Goal: Find specific page/section: Find specific page/section

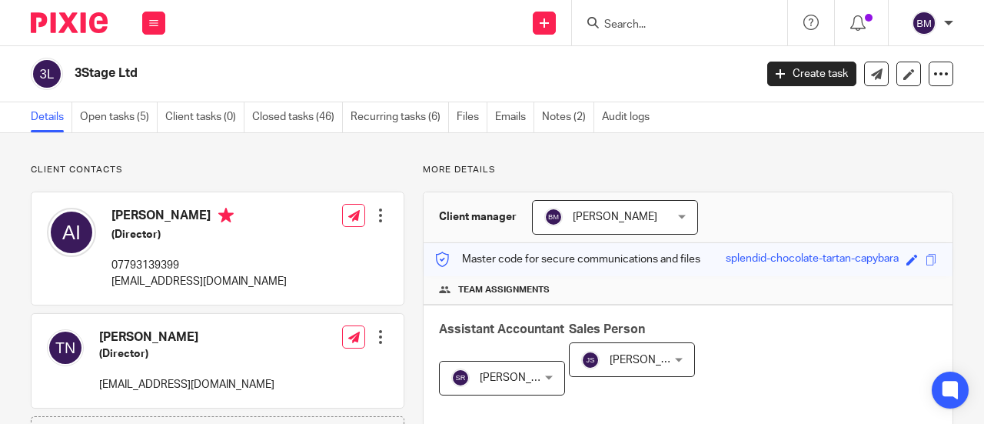
scroll to position [231, 0]
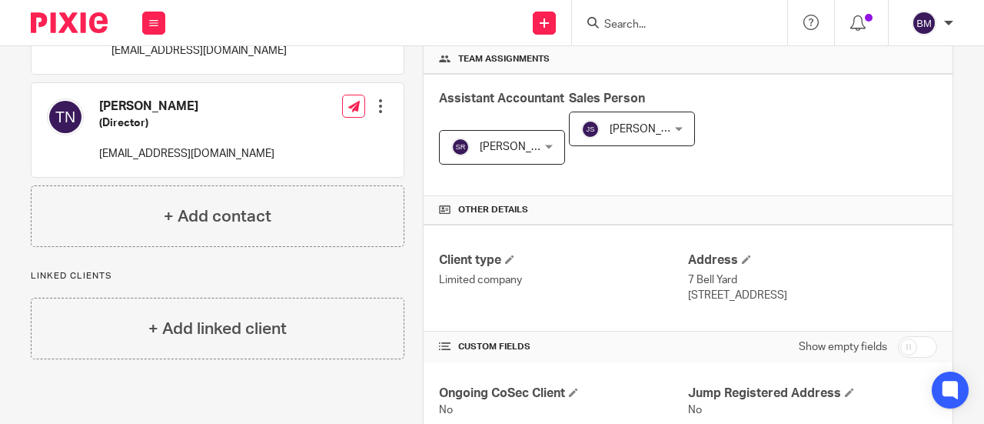
click at [617, 27] on input "Search" at bounding box center [672, 25] width 138 height 14
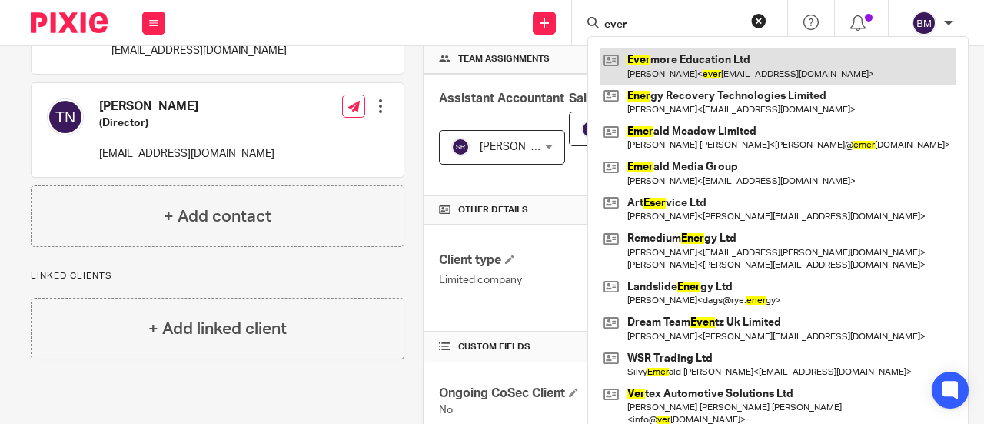
type input "ever"
click at [756, 64] on link at bounding box center [778, 65] width 357 height 35
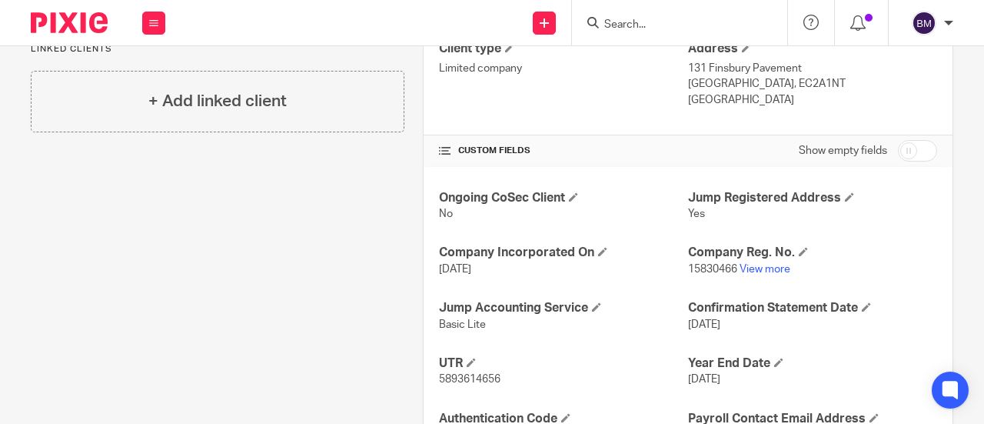
scroll to position [567, 0]
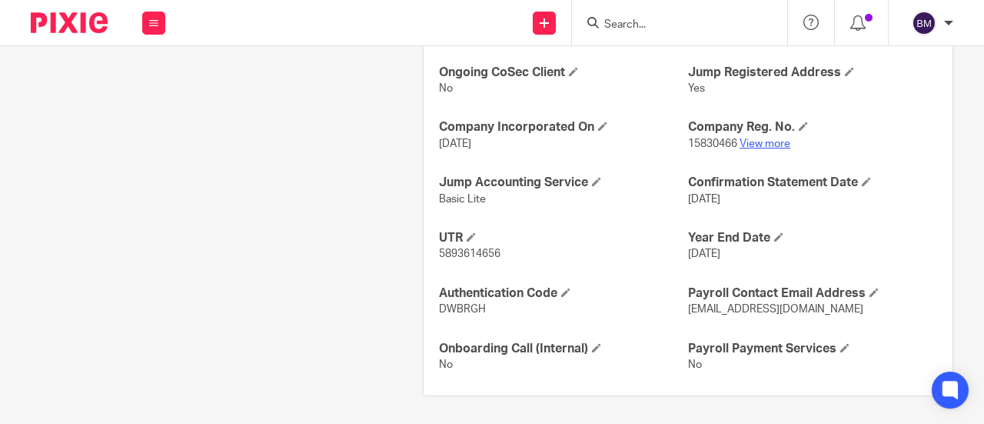
click at [776, 138] on link "View more" at bounding box center [765, 143] width 51 height 11
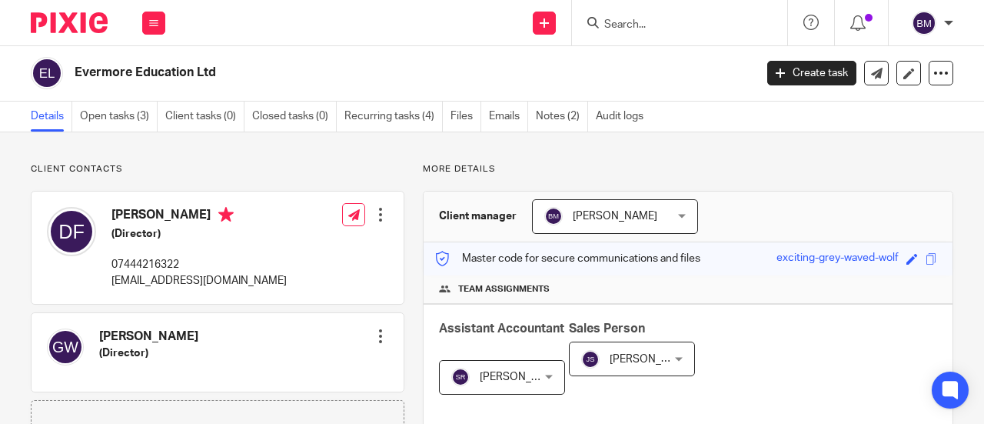
scroll to position [0, 0]
click at [662, 28] on input "Search" at bounding box center [672, 25] width 138 height 14
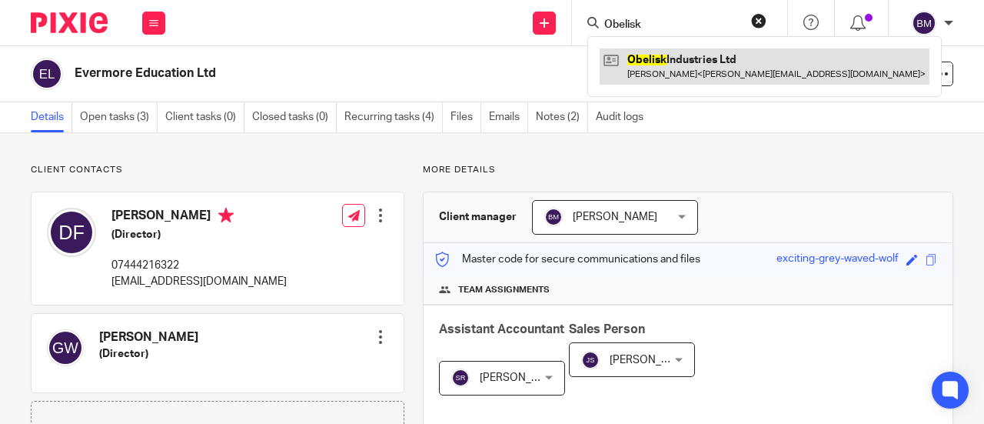
type input "Obelisk"
click at [650, 62] on link at bounding box center [765, 65] width 330 height 35
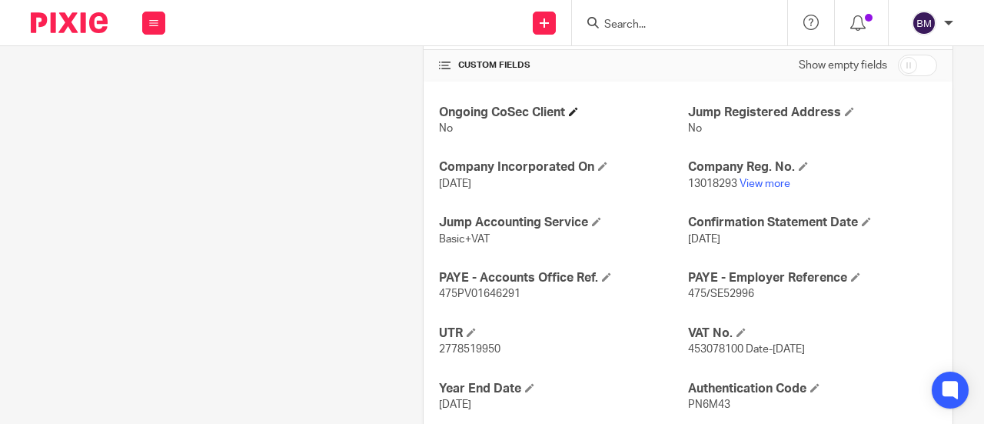
scroll to position [615, 0]
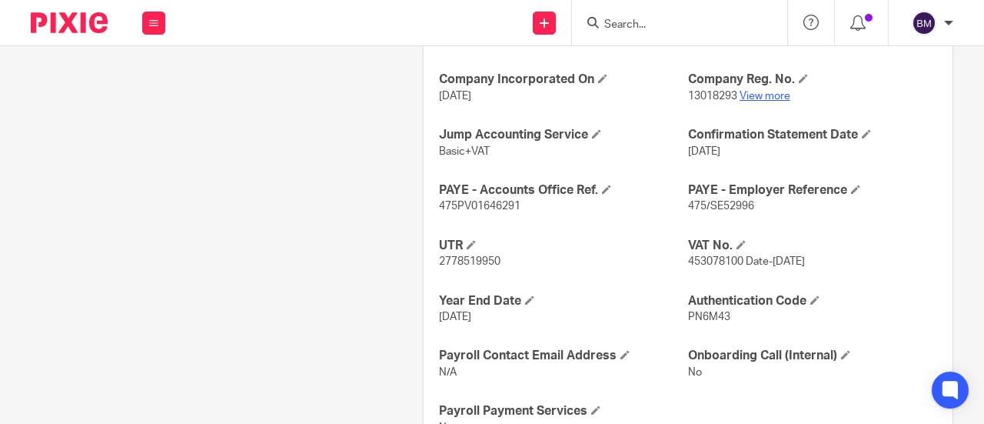
click at [756, 97] on link "View more" at bounding box center [765, 96] width 51 height 11
drag, startPoint x: 723, startPoint y: 313, endPoint x: 699, endPoint y: 314, distance: 24.6
click at [688, 313] on p "PN6M43" at bounding box center [812, 316] width 249 height 15
copy span "PN6M43"
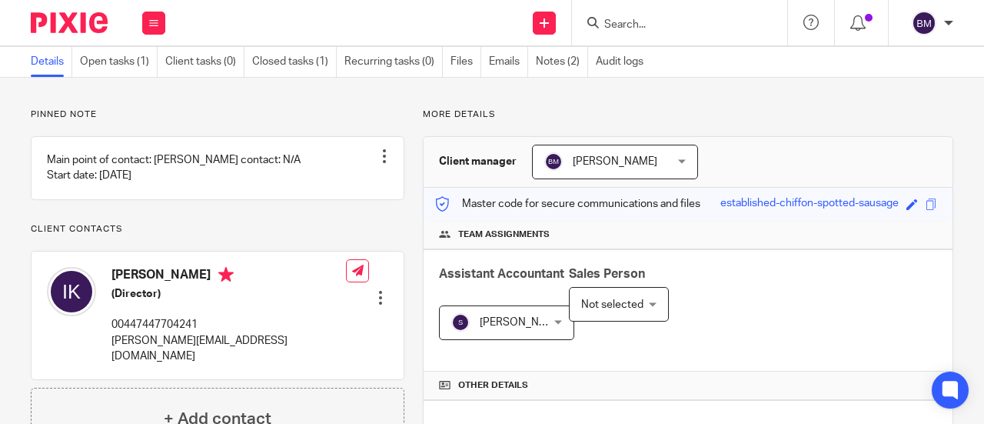
scroll to position [0, 0]
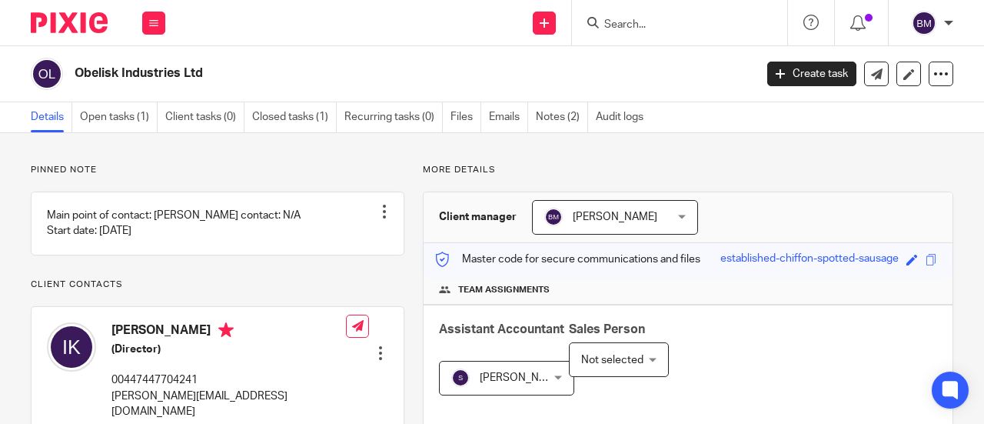
click at [671, 25] on input "Search" at bounding box center [672, 25] width 138 height 14
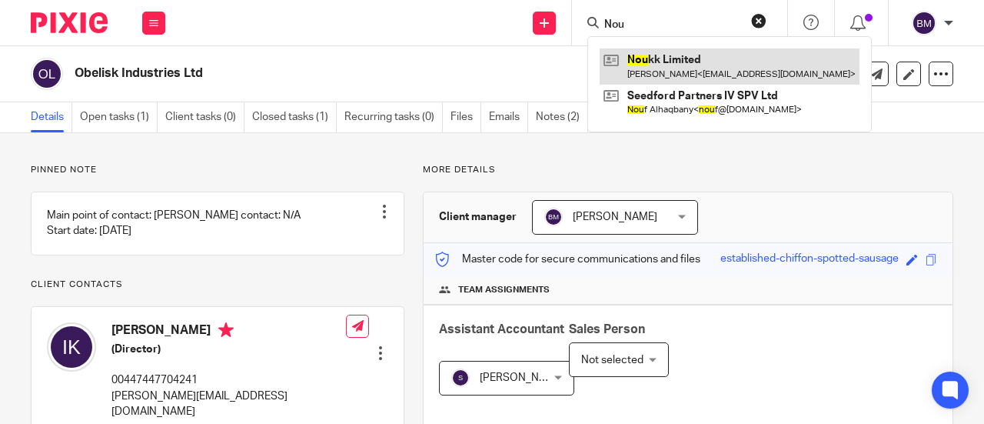
type input "Nou"
click at [700, 72] on link at bounding box center [730, 65] width 260 height 35
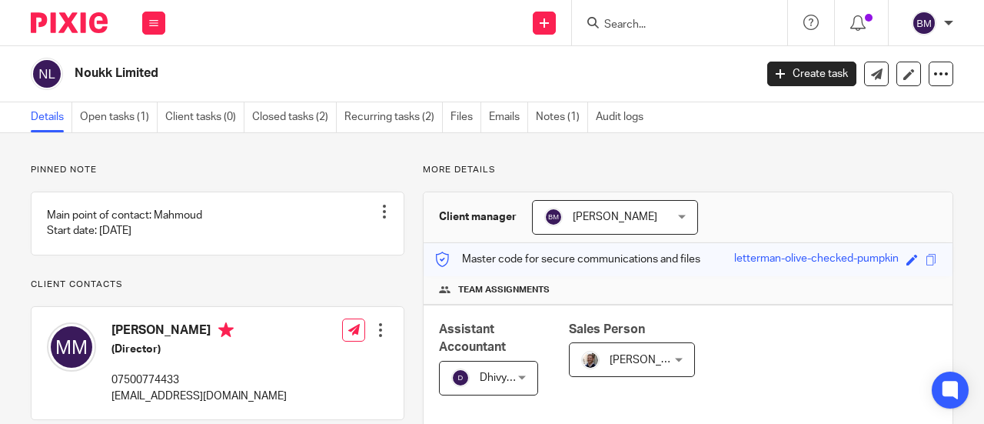
scroll to position [567, 0]
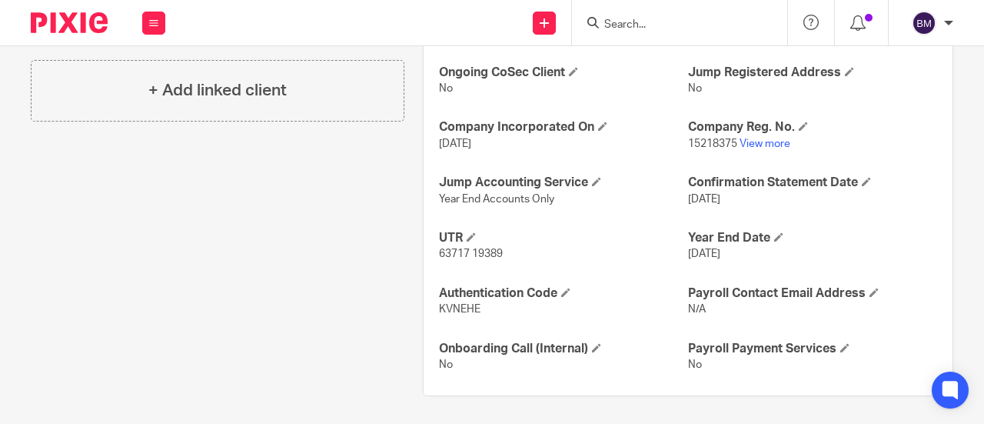
click at [470, 304] on span "KVNEHE" at bounding box center [460, 309] width 42 height 11
drag, startPoint x: 478, startPoint y: 304, endPoint x: 429, endPoint y: 304, distance: 49.2
click at [429, 304] on div "Ongoing CoSec Client No Jump Registered Address No Company Incorporated On [DAT…" at bounding box center [688, 219] width 529 height 354
copy span "KVNEHE"
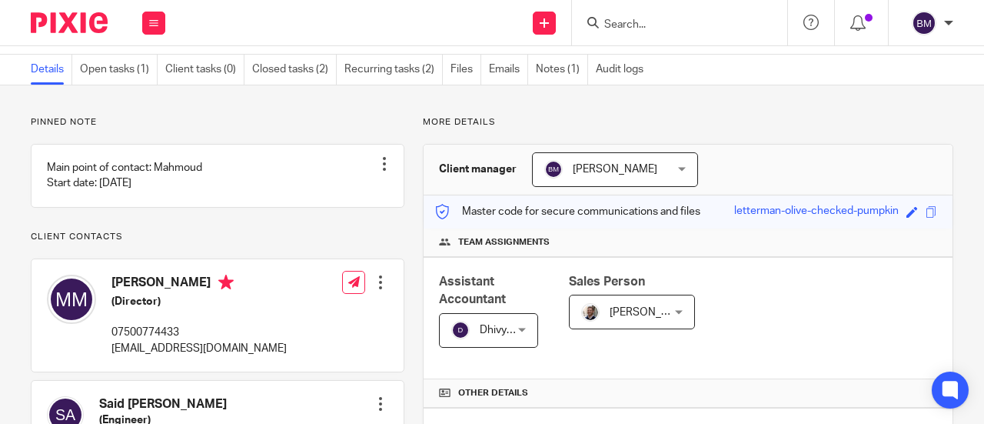
scroll to position [0, 0]
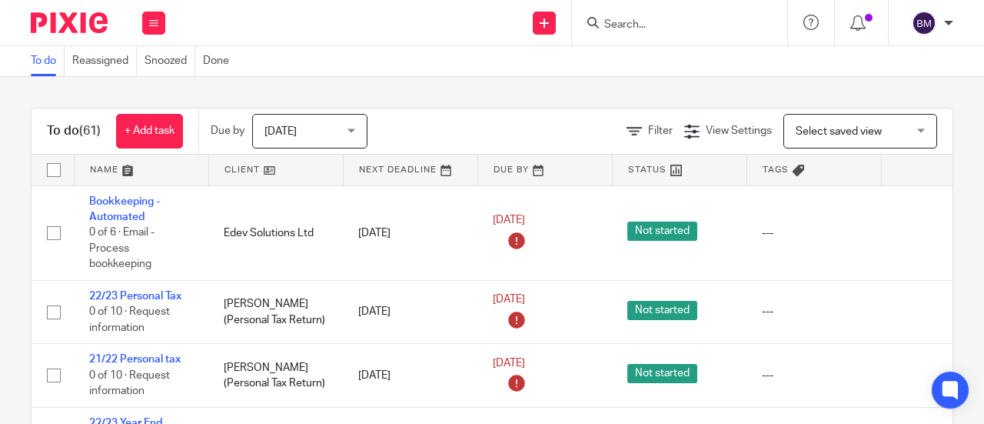
click at [661, 29] on input "Search" at bounding box center [672, 25] width 138 height 14
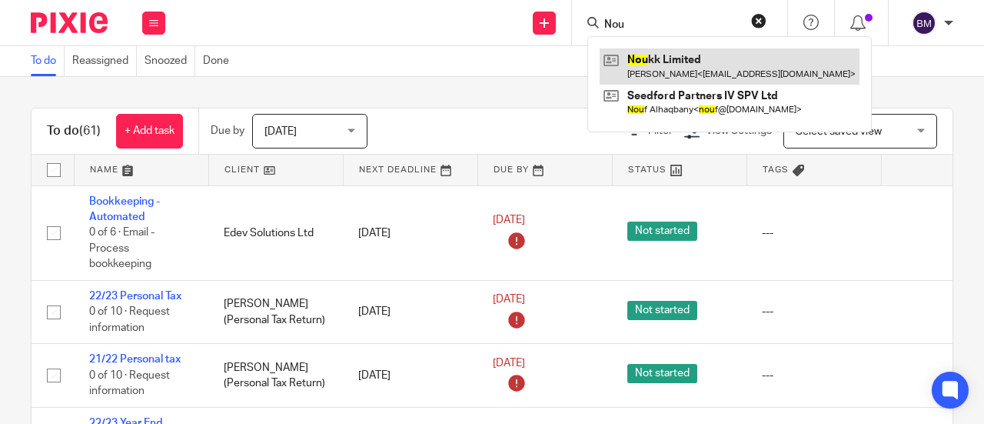
type input "Nou"
click at [738, 66] on link at bounding box center [730, 65] width 260 height 35
click at [709, 70] on link at bounding box center [730, 65] width 260 height 35
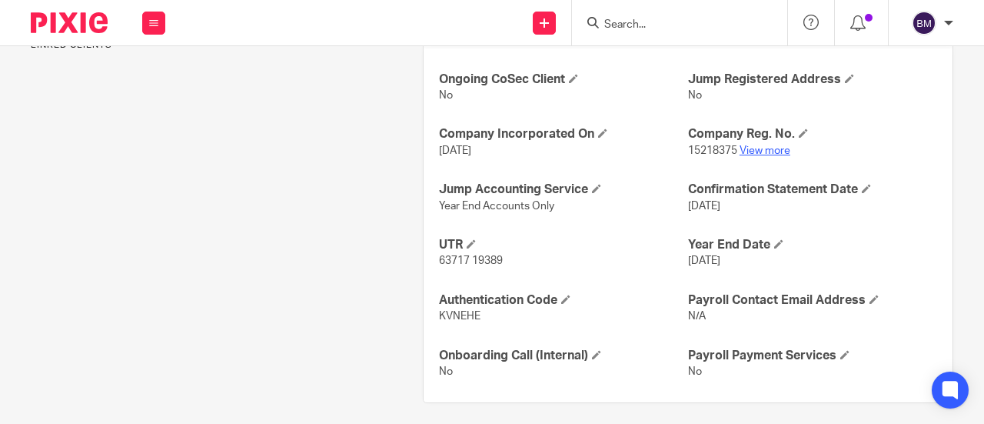
scroll to position [567, 0]
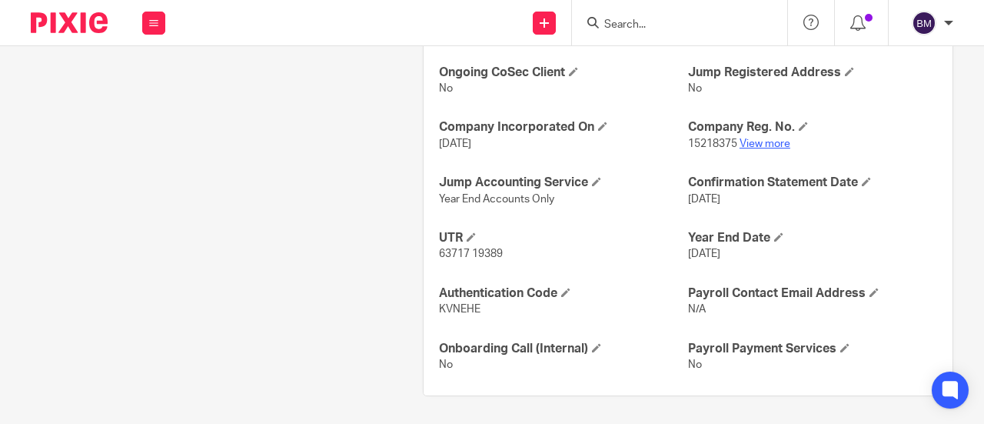
click at [770, 138] on link "View more" at bounding box center [765, 143] width 51 height 11
